Goal: Task Accomplishment & Management: Use online tool/utility

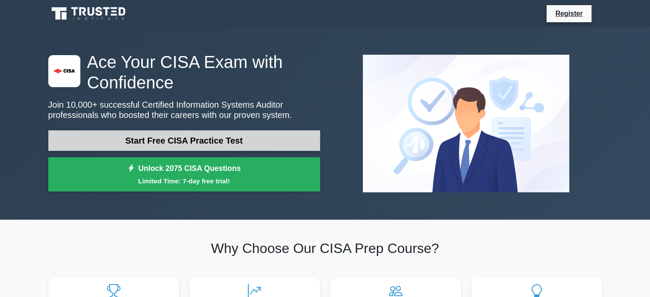
click at [215, 138] on link "Start Free CISA Practice Test" at bounding box center [184, 140] width 272 height 20
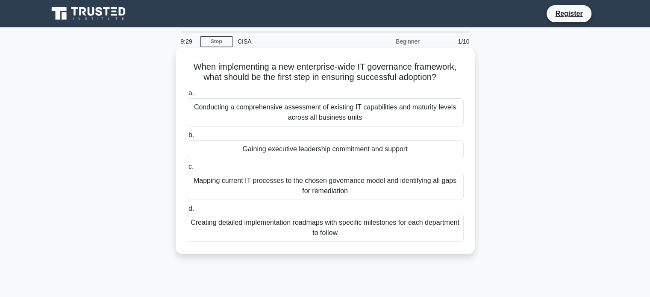
click at [331, 184] on div "Mapping current IT processes to the chosen governance model and identifying all…" at bounding box center [325, 186] width 277 height 28
click at [187, 170] on input "c. Mapping current IT processes to the chosen governance model and identifying …" at bounding box center [187, 167] width 0 height 6
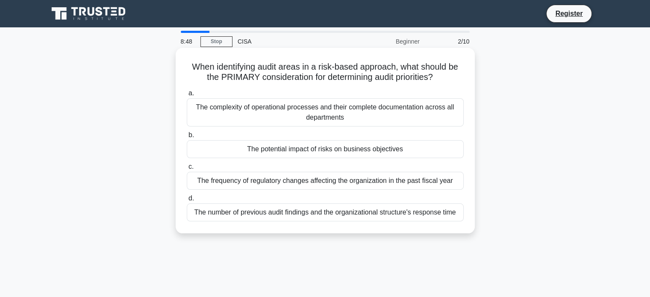
click at [354, 151] on div "The potential impact of risks on business objectives" at bounding box center [325, 149] width 277 height 18
click at [187, 138] on input "b. The potential impact of risks on business objectives" at bounding box center [187, 135] width 0 height 6
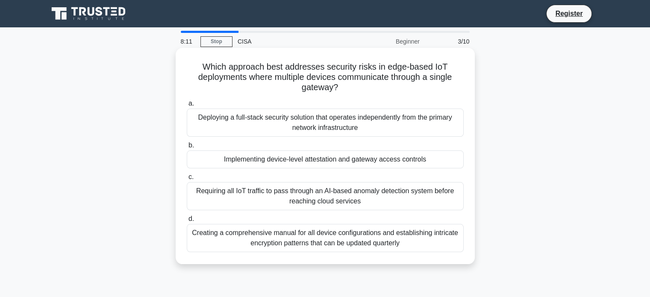
click at [316, 125] on div "Deploying a full-stack security solution that operates independently from the p…" at bounding box center [325, 122] width 277 height 28
click at [187, 106] on input "a. Deploying a full-stack security solution that operates independently from th…" at bounding box center [187, 104] width 0 height 6
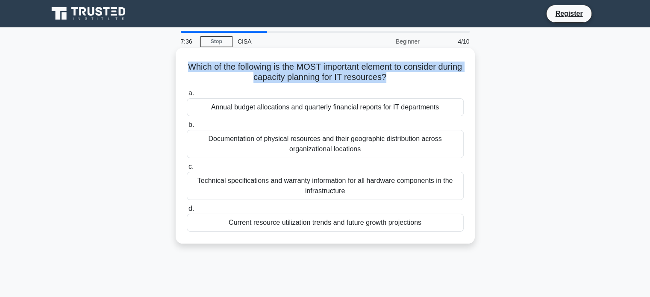
drag, startPoint x: 205, startPoint y: 50, endPoint x: 399, endPoint y: 73, distance: 194.8
click at [399, 73] on h5 "Which of the following is the MOST important element to consider during capacit…" at bounding box center [325, 71] width 278 height 21
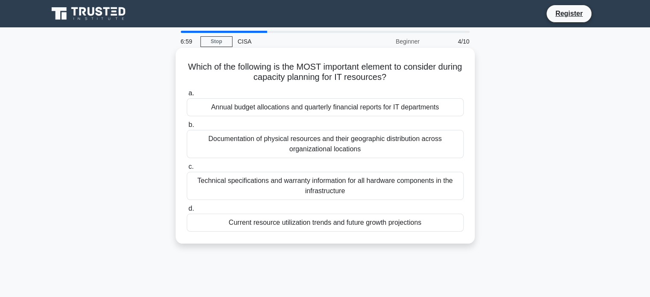
click at [324, 225] on div "Current resource utilization trends and future growth projections" at bounding box center [325, 223] width 277 height 18
click at [187, 211] on input "d. Current resource utilization trends and future growth projections" at bounding box center [187, 209] width 0 height 6
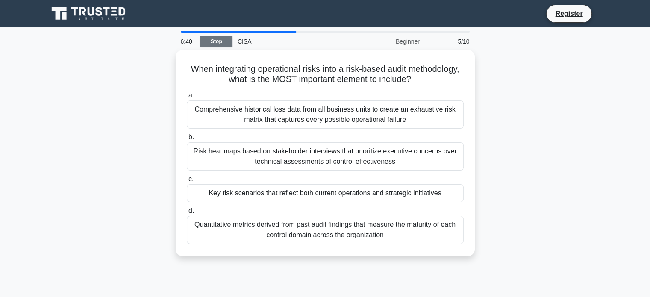
click at [214, 43] on link "Stop" at bounding box center [216, 41] width 32 height 11
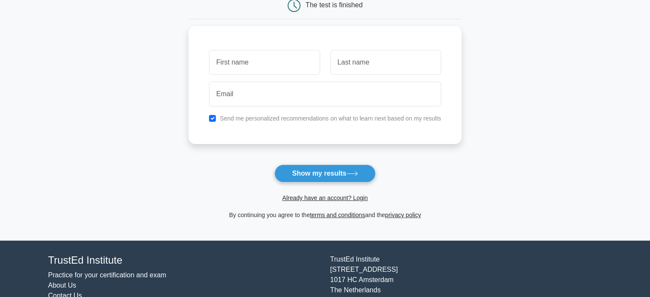
scroll to position [95, 0]
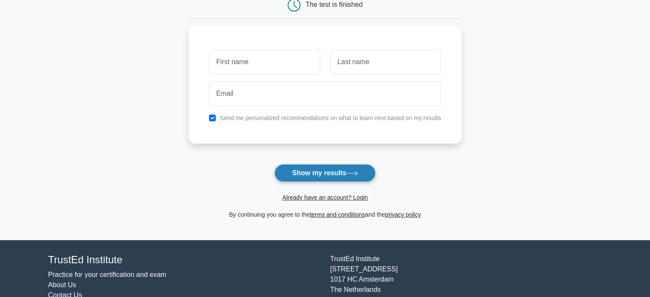
click at [351, 176] on button "Show my results" at bounding box center [324, 173] width 101 height 18
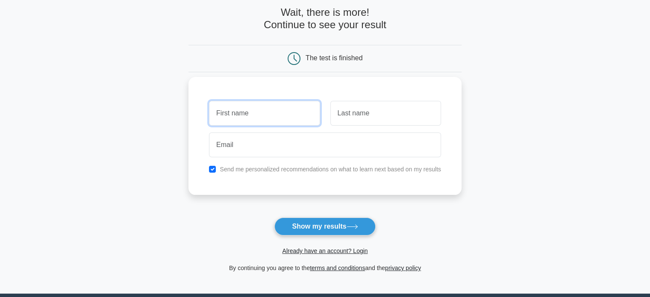
scroll to position [23, 0]
